Goal: Task Accomplishment & Management: Manage account settings

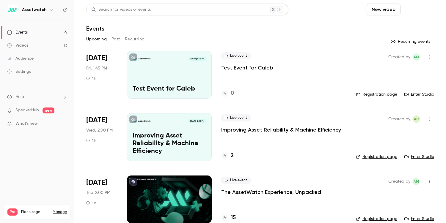
click at [417, 11] on button "Schedule" at bounding box center [418, 10] width 31 height 12
click at [400, 26] on div "One time event" at bounding box center [401, 26] width 45 height 6
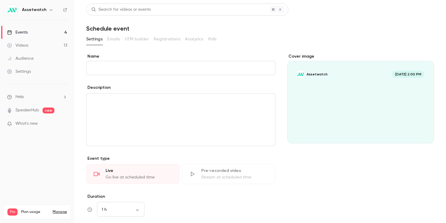
click at [180, 65] on input "Name" at bounding box center [180, 68] width 189 height 14
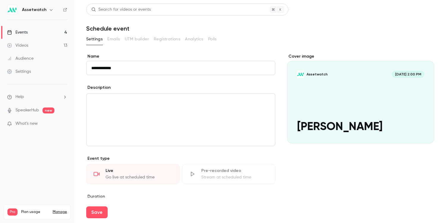
type input "**********"
click at [114, 105] on div "editor" at bounding box center [180, 120] width 188 height 52
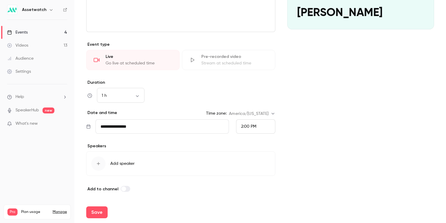
scroll to position [114, 0]
click at [95, 212] on button "Save" at bounding box center [96, 212] width 21 height 12
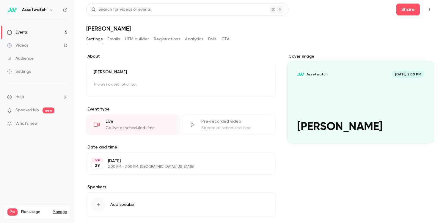
click at [427, 10] on icon "button" at bounding box center [429, 9] width 5 height 4
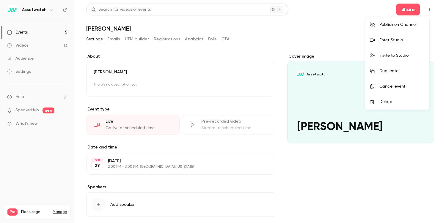
click at [401, 58] on div "Invite to Studio" at bounding box center [401, 56] width 45 height 6
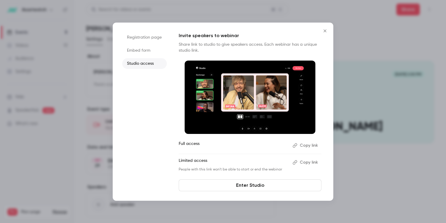
click at [310, 145] on button "Copy link" at bounding box center [305, 146] width 31 height 10
click at [277, 185] on link "Enter Studio" at bounding box center [250, 185] width 143 height 12
click at [325, 32] on icon "Close" at bounding box center [324, 31] width 7 height 5
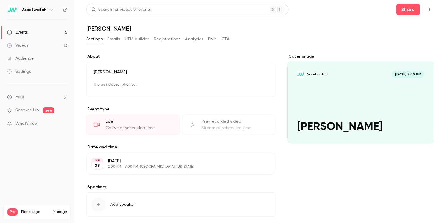
click at [23, 34] on div "Events" at bounding box center [17, 32] width 20 height 6
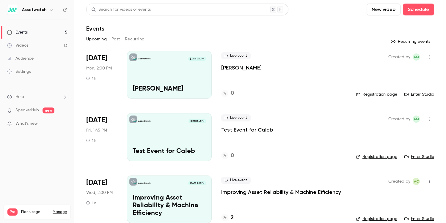
click at [116, 37] on button "Past" at bounding box center [115, 39] width 9 height 10
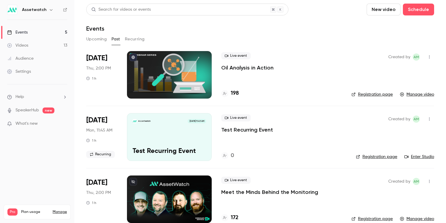
click at [254, 76] on div "Live event Oil Analysis in Action 198" at bounding box center [281, 75] width 121 height 48
click at [255, 70] on p "Oil Analysis in Action" at bounding box center [247, 67] width 52 height 7
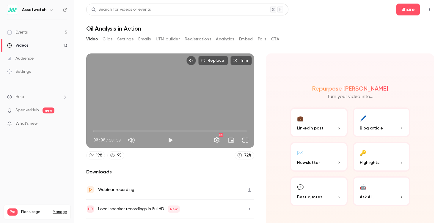
click at [264, 38] on button "Polls" at bounding box center [262, 39] width 9 height 10
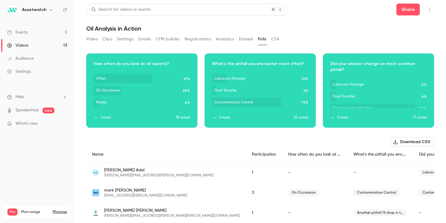
click at [214, 119] on icon "button" at bounding box center [214, 118] width 4 height 4
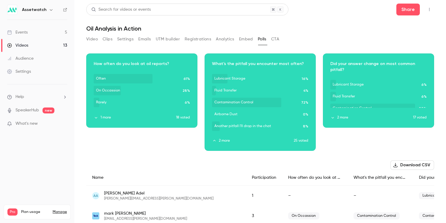
click at [340, 118] on button "2 more" at bounding box center [371, 117] width 83 height 5
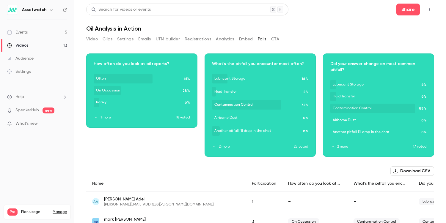
click at [224, 144] on button "2 more" at bounding box center [253, 146] width 82 height 5
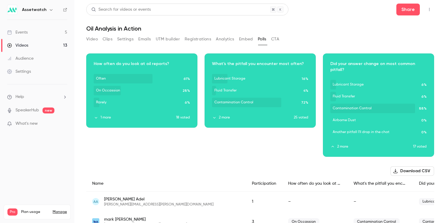
click at [223, 117] on button "2 more" at bounding box center [253, 117] width 82 height 5
